Goal: Register for event/course

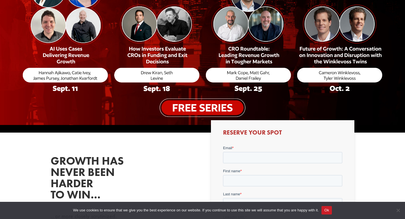
scroll to position [145, 0]
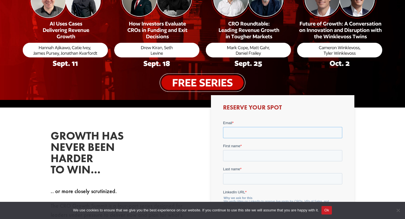
click at [245, 132] on input "Email *" at bounding box center [282, 132] width 119 height 11
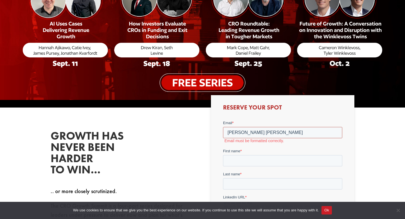
drag, startPoint x: 259, startPoint y: 133, endPoint x: 238, endPoint y: 134, distance: 21.1
click at [238, 134] on input "[PERSON_NAME] [PERSON_NAME]" at bounding box center [282, 132] width 119 height 11
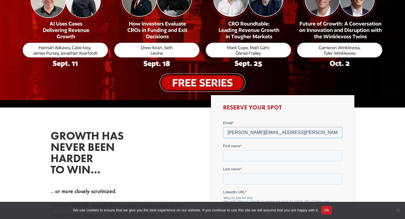
type input "[PERSON_NAME][EMAIL_ADDRESS][PERSON_NAME][DOMAIN_NAME]"
click at [239, 158] on input "First name *" at bounding box center [282, 155] width 119 height 11
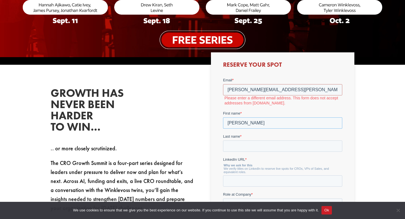
scroll to position [188, 0]
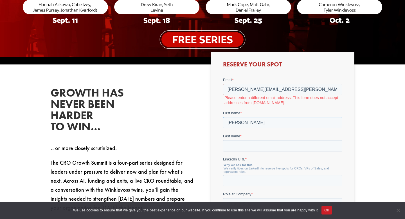
type input "[PERSON_NAME]"
click at [269, 90] on input "[PERSON_NAME][EMAIL_ADDRESS][PERSON_NAME][DOMAIN_NAME]" at bounding box center [282, 89] width 119 height 11
type input "[PERSON_NAME][EMAIL_ADDRESS][PERSON_NAME][DOMAIN_NAME]"
click at [275, 112] on label "First name *" at bounding box center [282, 113] width 119 height 6
click at [275, 117] on input "[PERSON_NAME]" at bounding box center [282, 122] width 119 height 11
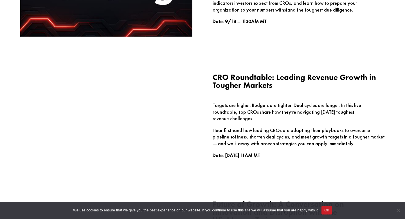
scroll to position [713, 0]
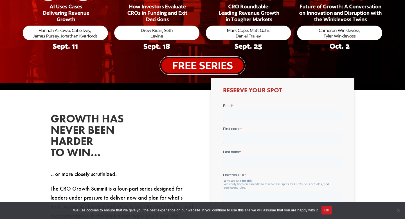
scroll to position [163, 0]
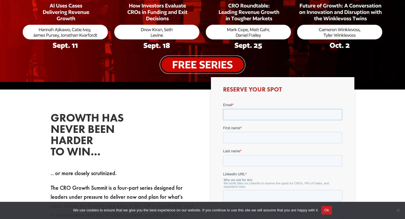
click at [236, 112] on input "Email *" at bounding box center [282, 114] width 119 height 11
type input "[PERSON_NAME][EMAIL_ADDRESS][PERSON_NAME][DOMAIN_NAME]"
